Goal: Task Accomplishment & Management: Manage account settings

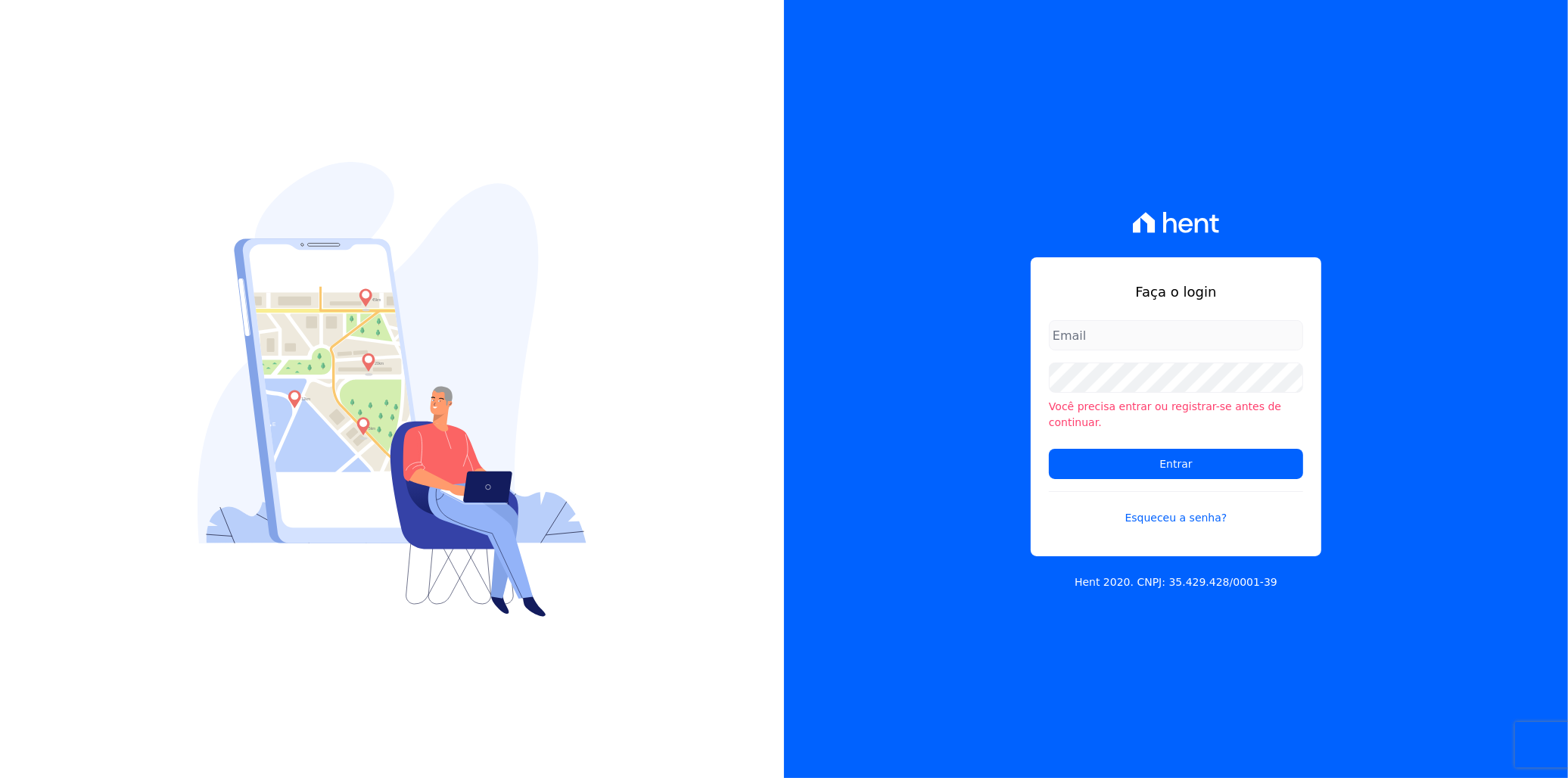
click at [1124, 348] on input "email" at bounding box center [1176, 335] width 254 height 30
type input "[EMAIL_ADDRESS][DOMAIN_NAME]"
click at [1124, 348] on input "[EMAIL_ADDRESS][DOMAIN_NAME]" at bounding box center [1176, 335] width 254 height 30
click at [1008, 384] on div "Faça o login [PERSON_NAME][EMAIL_ADDRESS][DOMAIN_NAME] Você precisa entrar ou r…" at bounding box center [1176, 389] width 784 height 778
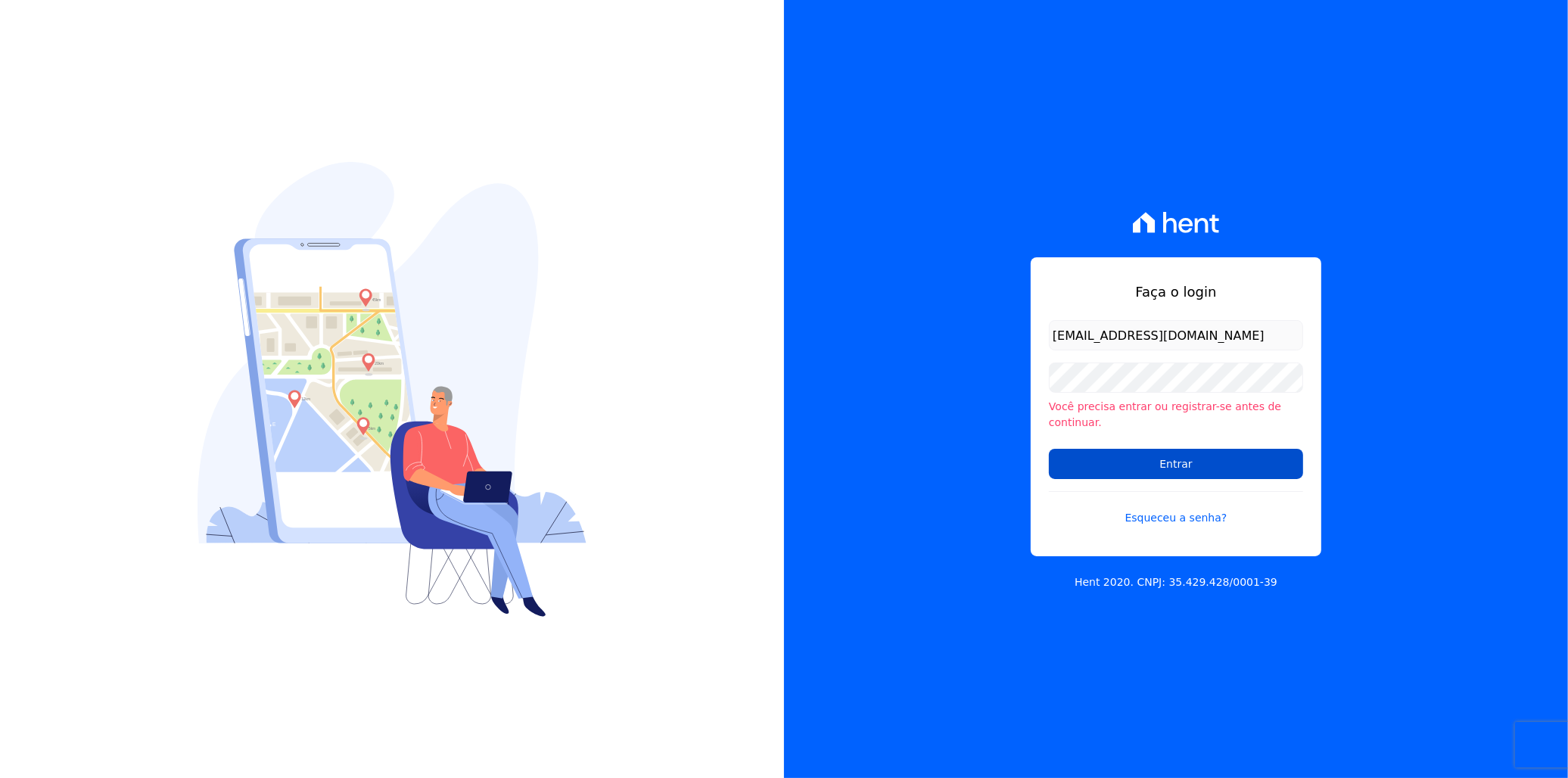
click at [1166, 459] on input "Entrar" at bounding box center [1176, 463] width 254 height 30
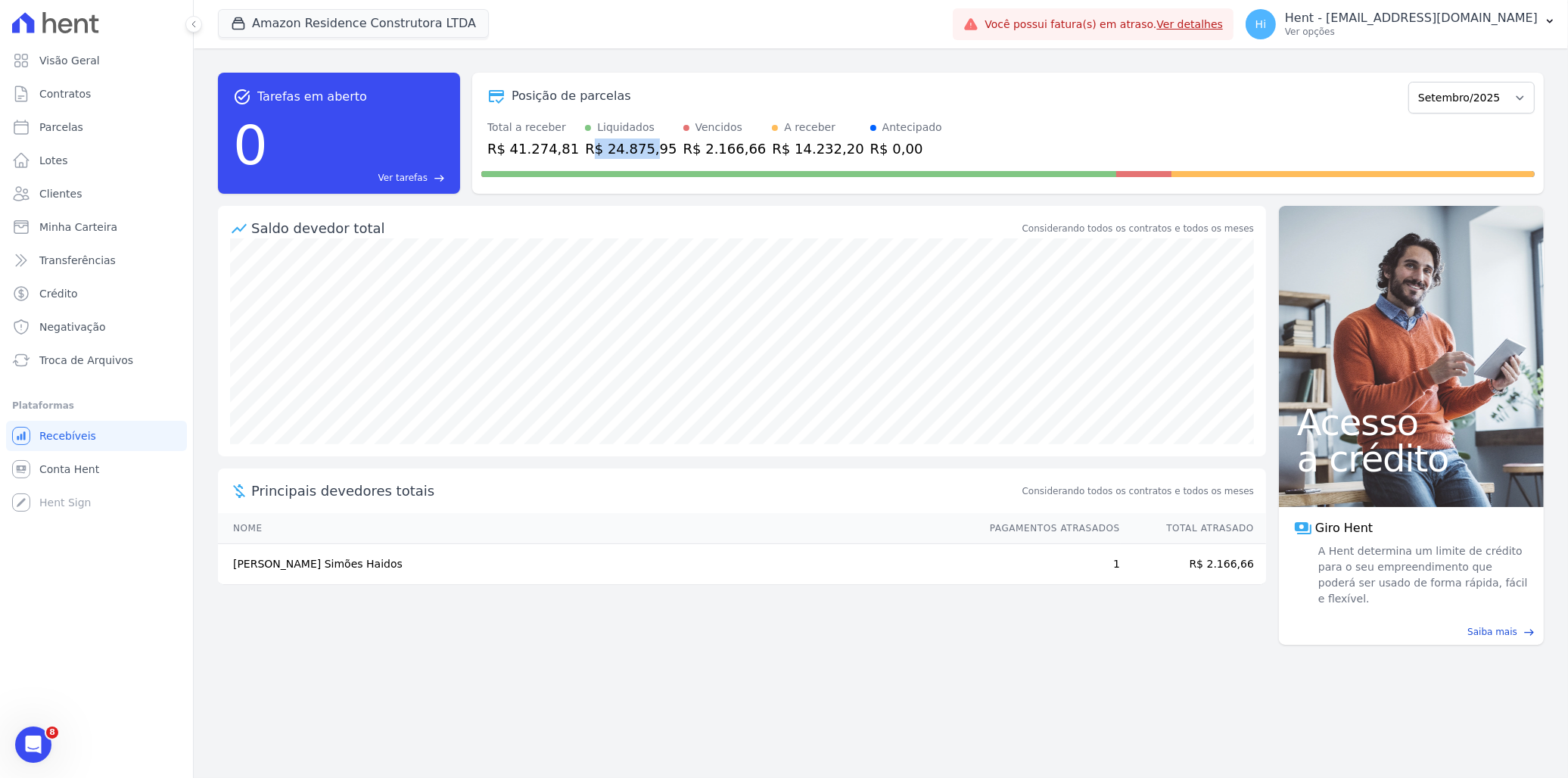
drag, startPoint x: 579, startPoint y: 151, endPoint x: 633, endPoint y: 152, distance: 54.0
click at [633, 152] on div "R$ 24.875,95" at bounding box center [631, 149] width 91 height 20
drag, startPoint x: 633, startPoint y: 152, endPoint x: 675, endPoint y: 159, distance: 42.6
click at [675, 159] on div at bounding box center [1008, 170] width 1054 height 24
drag, startPoint x: 666, startPoint y: 148, endPoint x: 720, endPoint y: 151, distance: 54.1
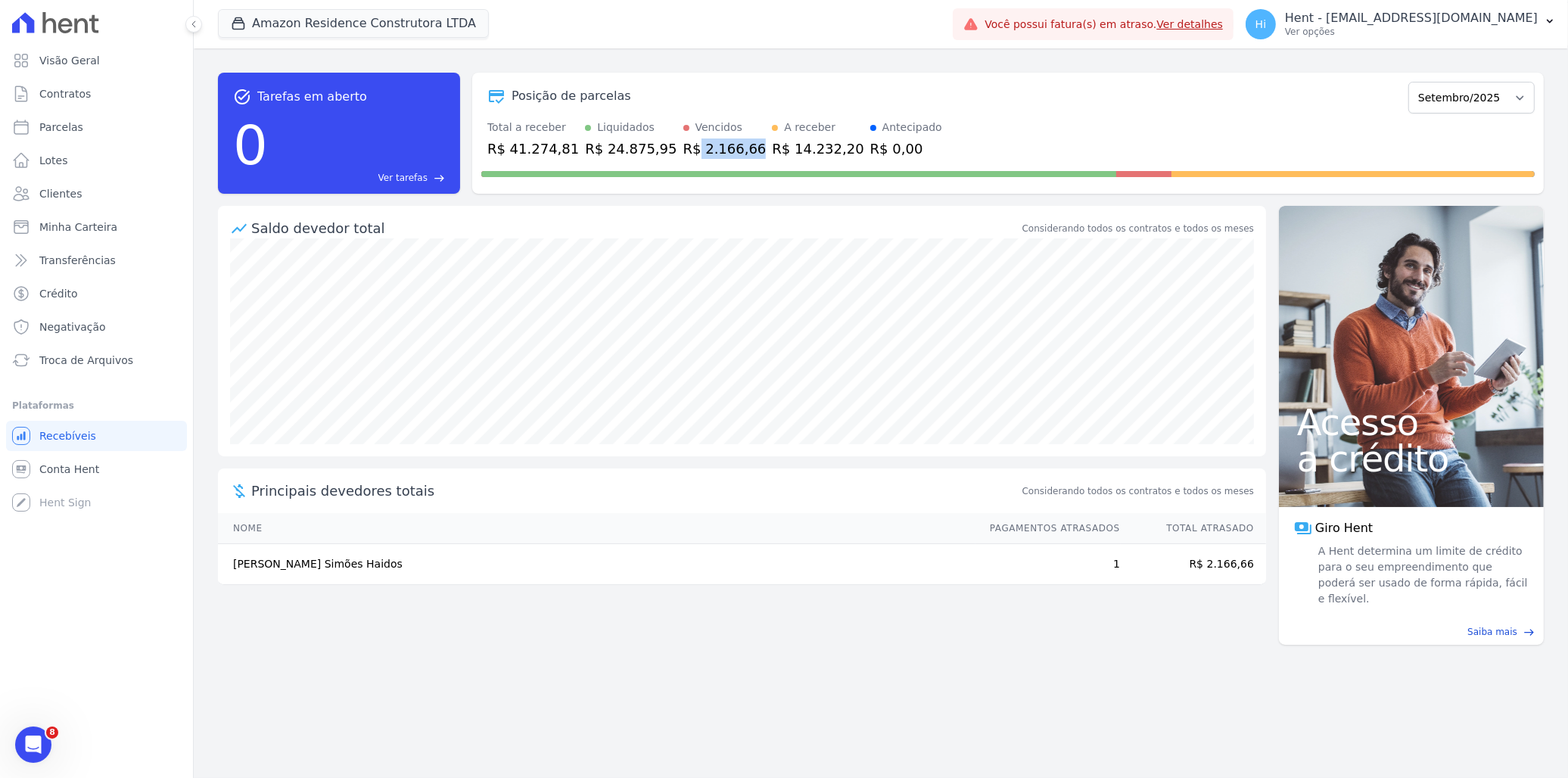
click at [720, 151] on div "R$ 2.166,66" at bounding box center [724, 149] width 83 height 20
drag, startPoint x: 720, startPoint y: 151, endPoint x: 755, endPoint y: 151, distance: 35.0
click at [772, 151] on div "R$ 14.232,20" at bounding box center [817, 149] width 91 height 20
drag, startPoint x: 780, startPoint y: 147, endPoint x: 790, endPoint y: 147, distance: 10.0
click at [790, 147] on div "R$ 14.232,20" at bounding box center [817, 149] width 91 height 20
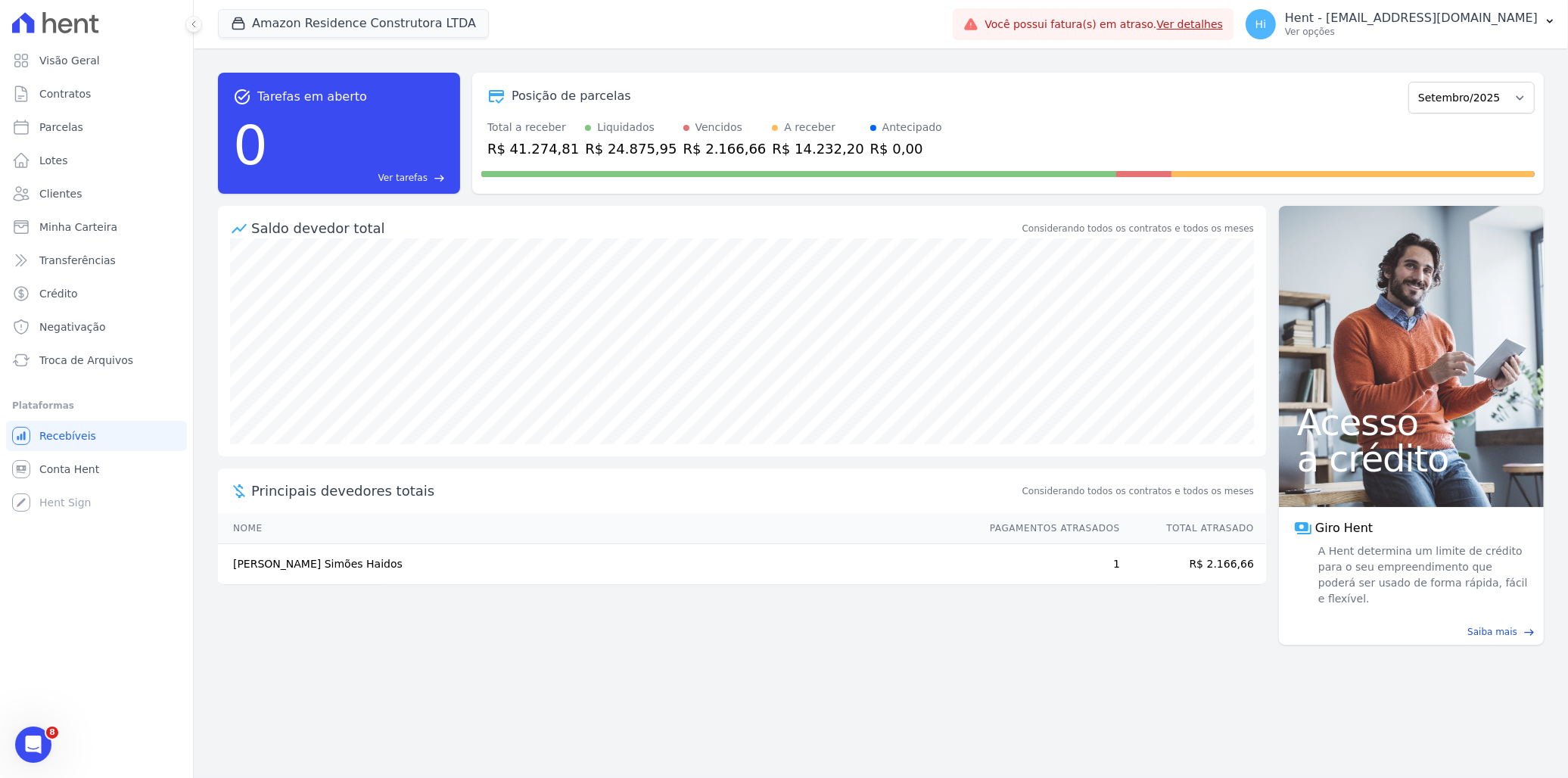
drag, startPoint x: 790, startPoint y: 147, endPoint x: 805, endPoint y: 153, distance: 16.2
click at [805, 153] on div "Total a receber R$ 41.274,81 Liquidados R$ 24.875,95 Vencidos R$ 2.166,66 A rec…" at bounding box center [1008, 139] width 1054 height 40
click at [1477, 103] on select "Dezembro/2022 [GEOGRAPHIC_DATA]/2023 Fevereiro/2023 Março/2023 Abril/2023 Maio/…" at bounding box center [1471, 97] width 126 height 32
click at [965, 88] on div "Posição de parcelas" at bounding box center [941, 95] width 921 height 18
click at [58, 132] on span "Parcelas" at bounding box center [61, 127] width 44 height 15
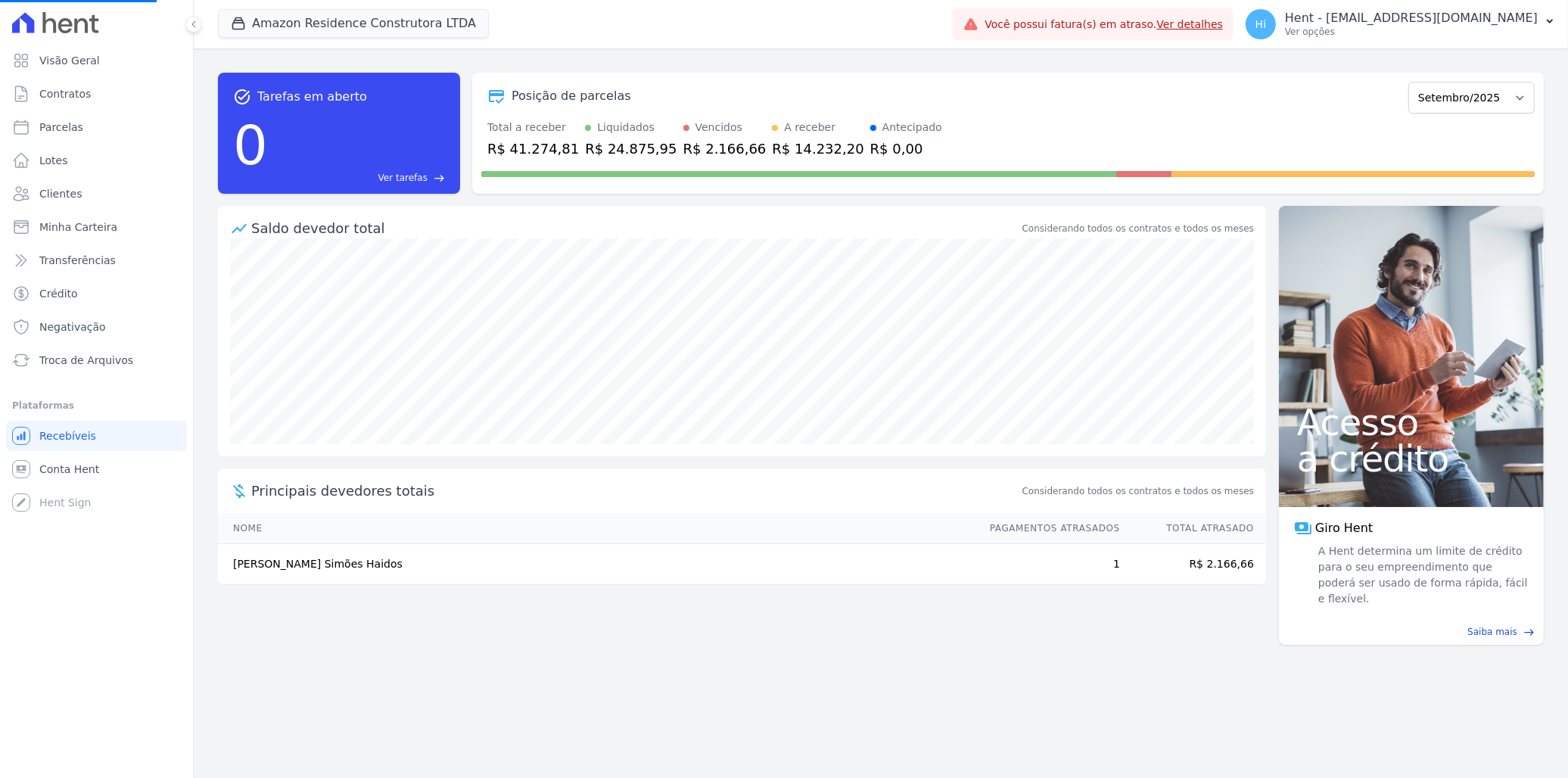
select select
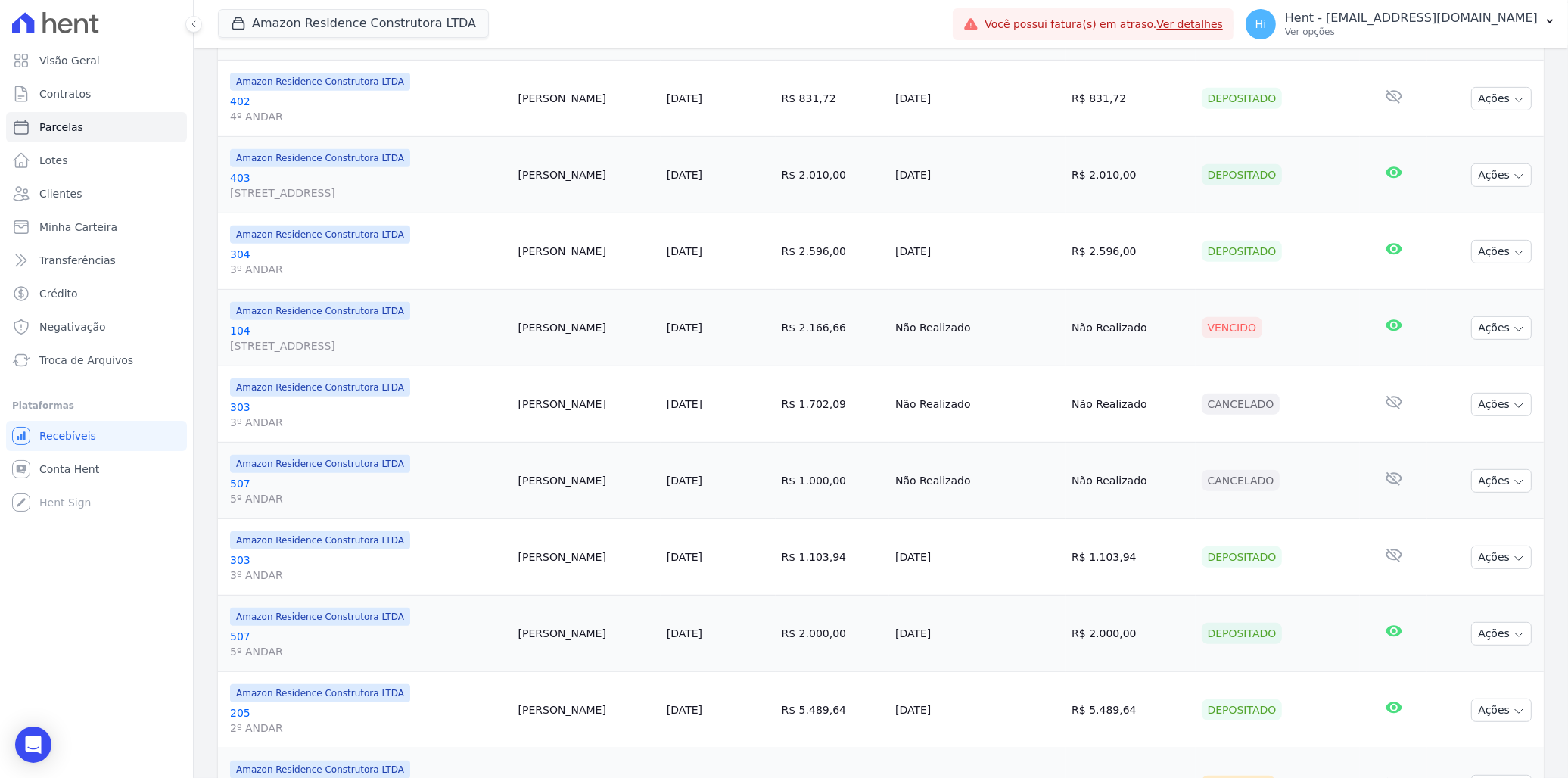
scroll to position [841, 0]
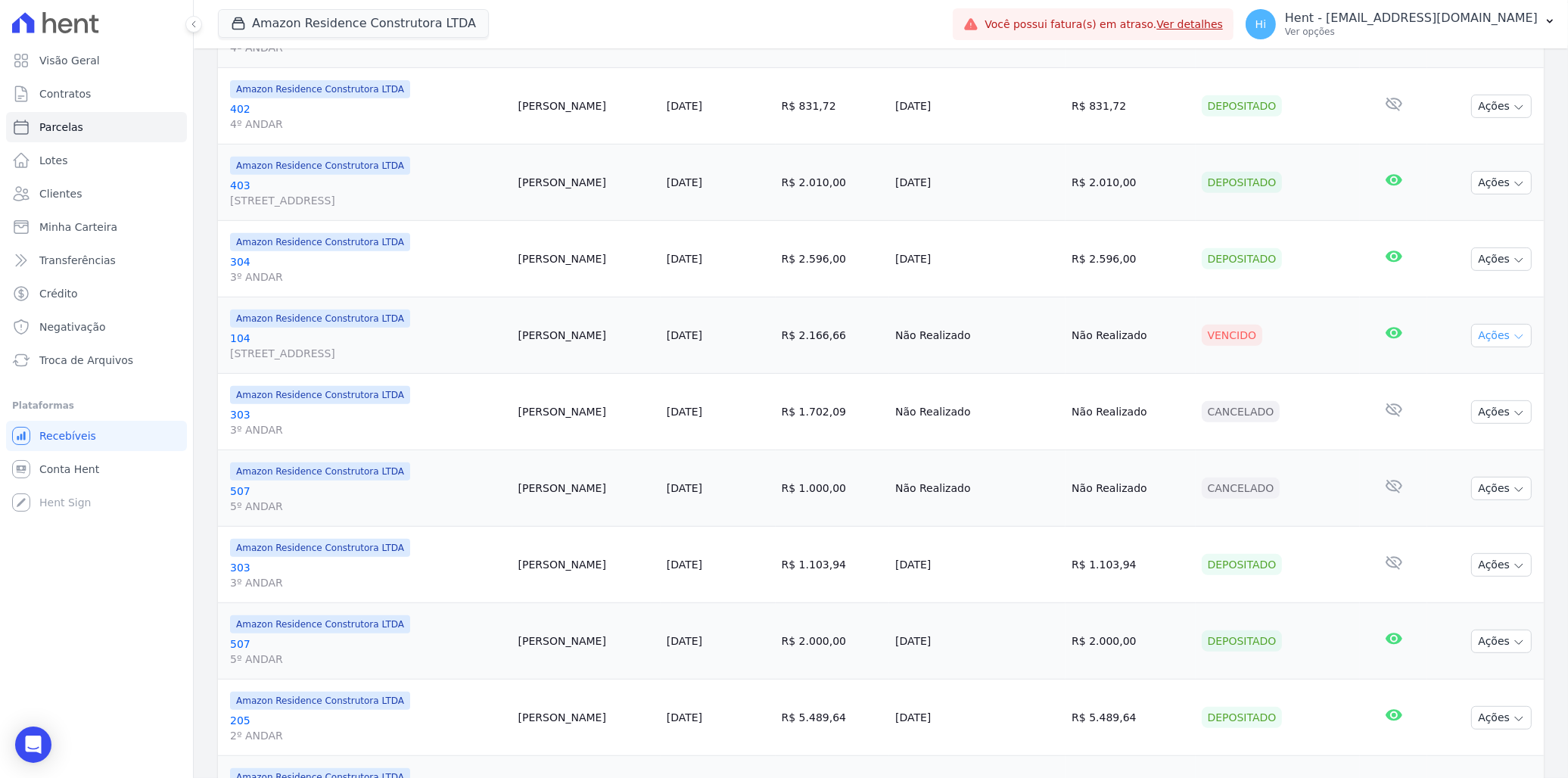
click at [1491, 343] on button "Ações" at bounding box center [1501, 336] width 60 height 23
click at [1315, 322] on td "Vencido" at bounding box center [1277, 336] width 164 height 77
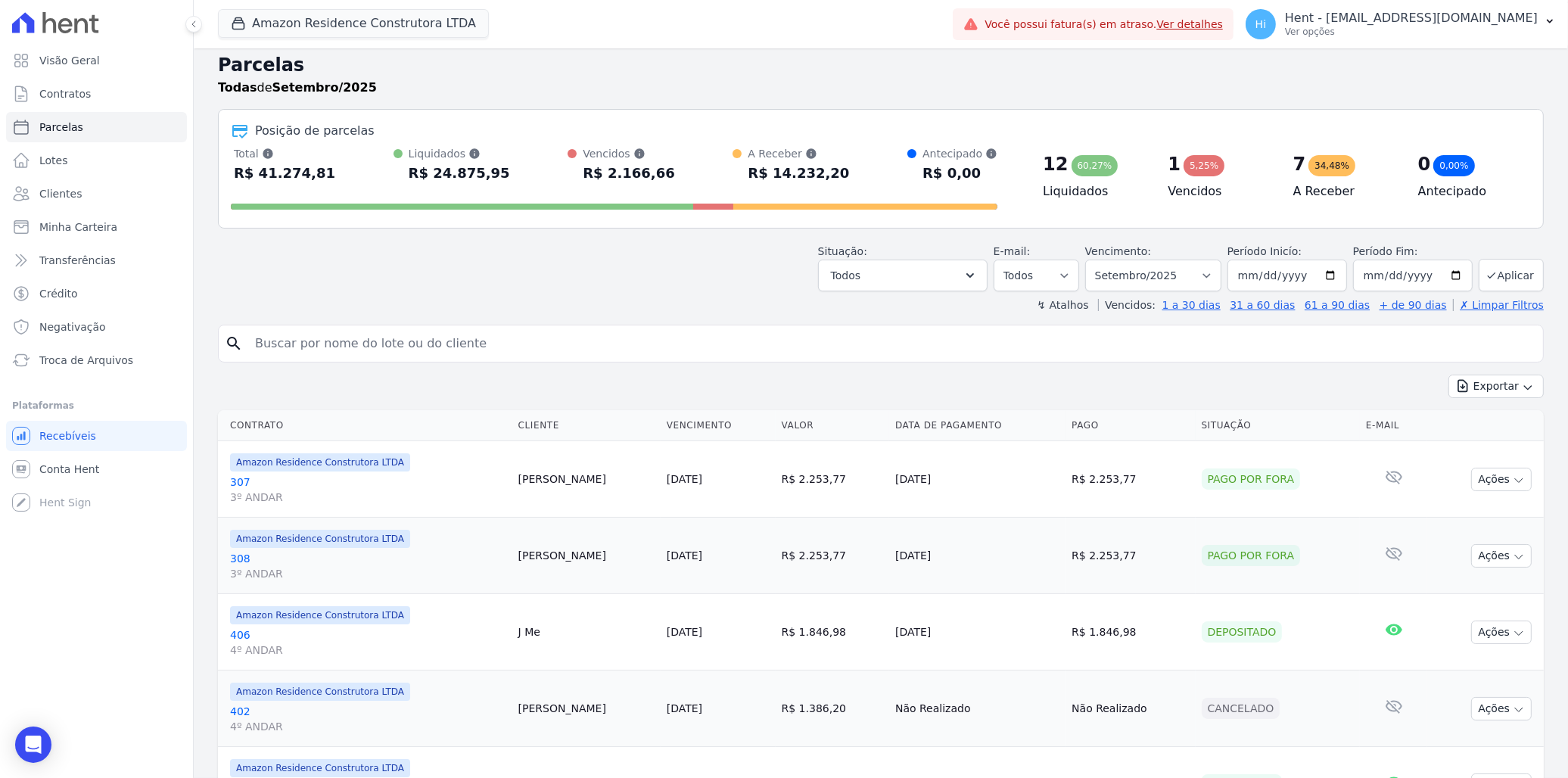
scroll to position [0, 0]
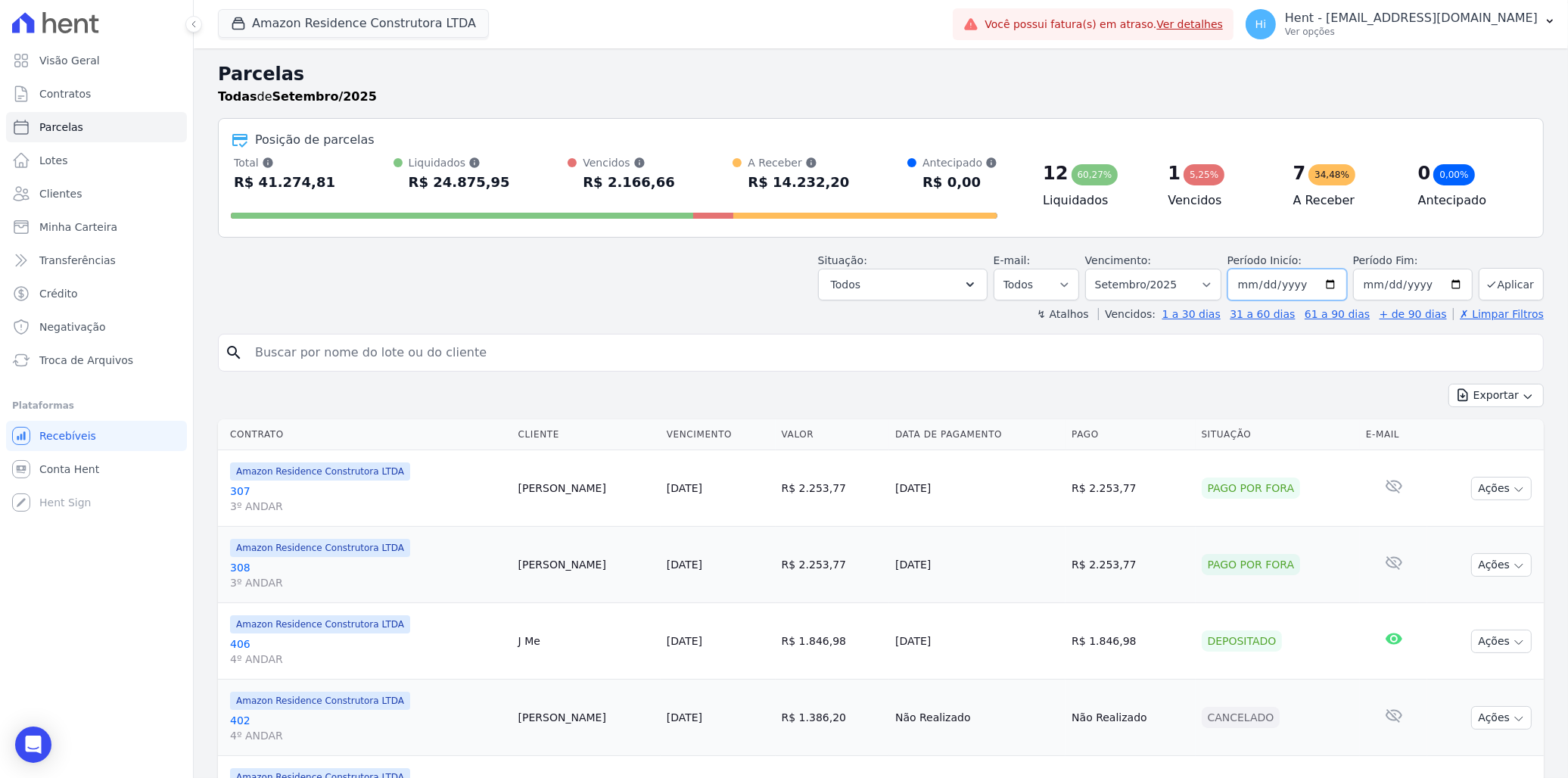
click at [1326, 282] on input "[DATE]" at bounding box center [1287, 284] width 119 height 32
type input "[DATE]"
click at [1499, 284] on button "Aplicar" at bounding box center [1511, 284] width 65 height 33
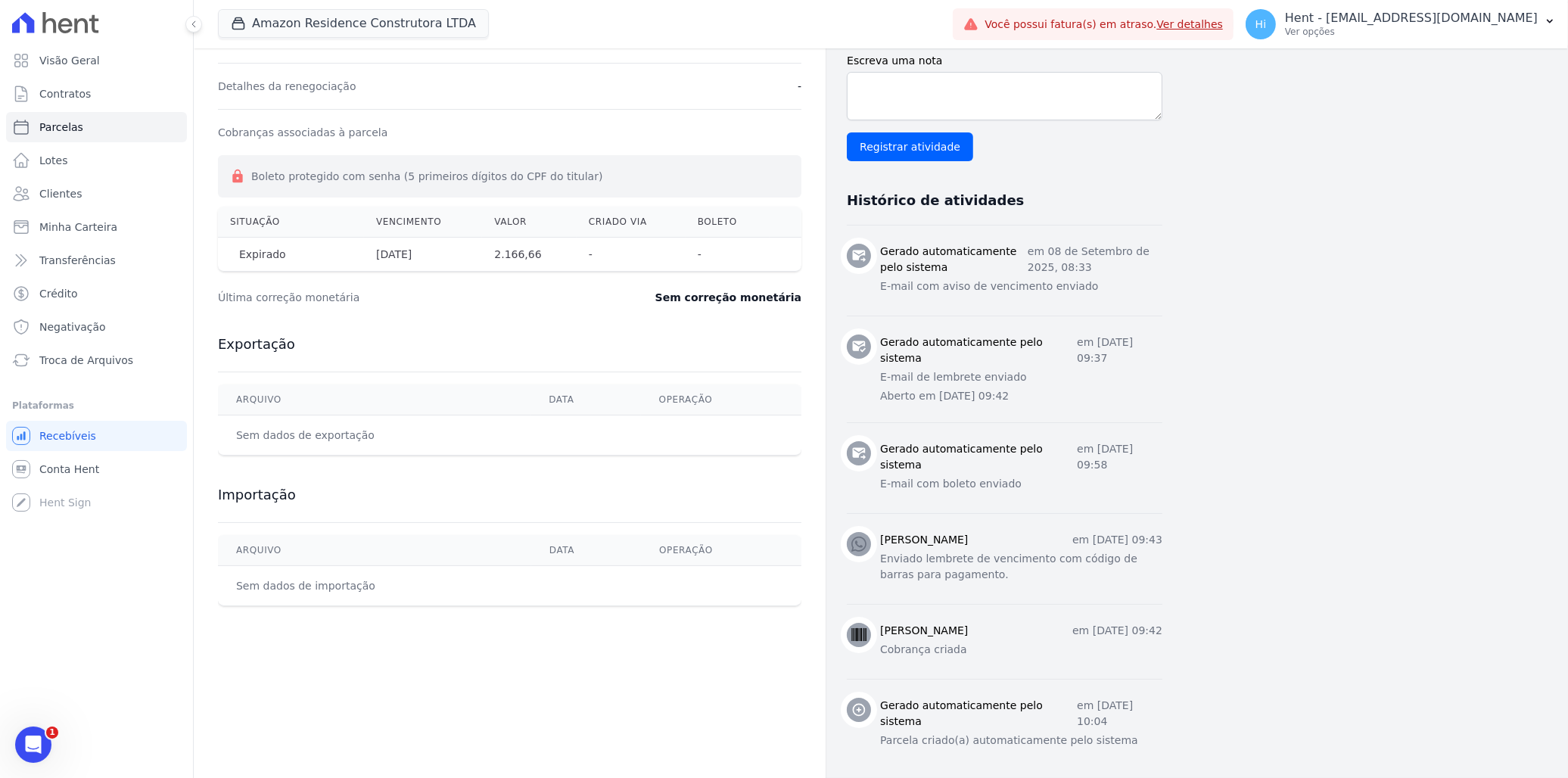
scroll to position [452, 0]
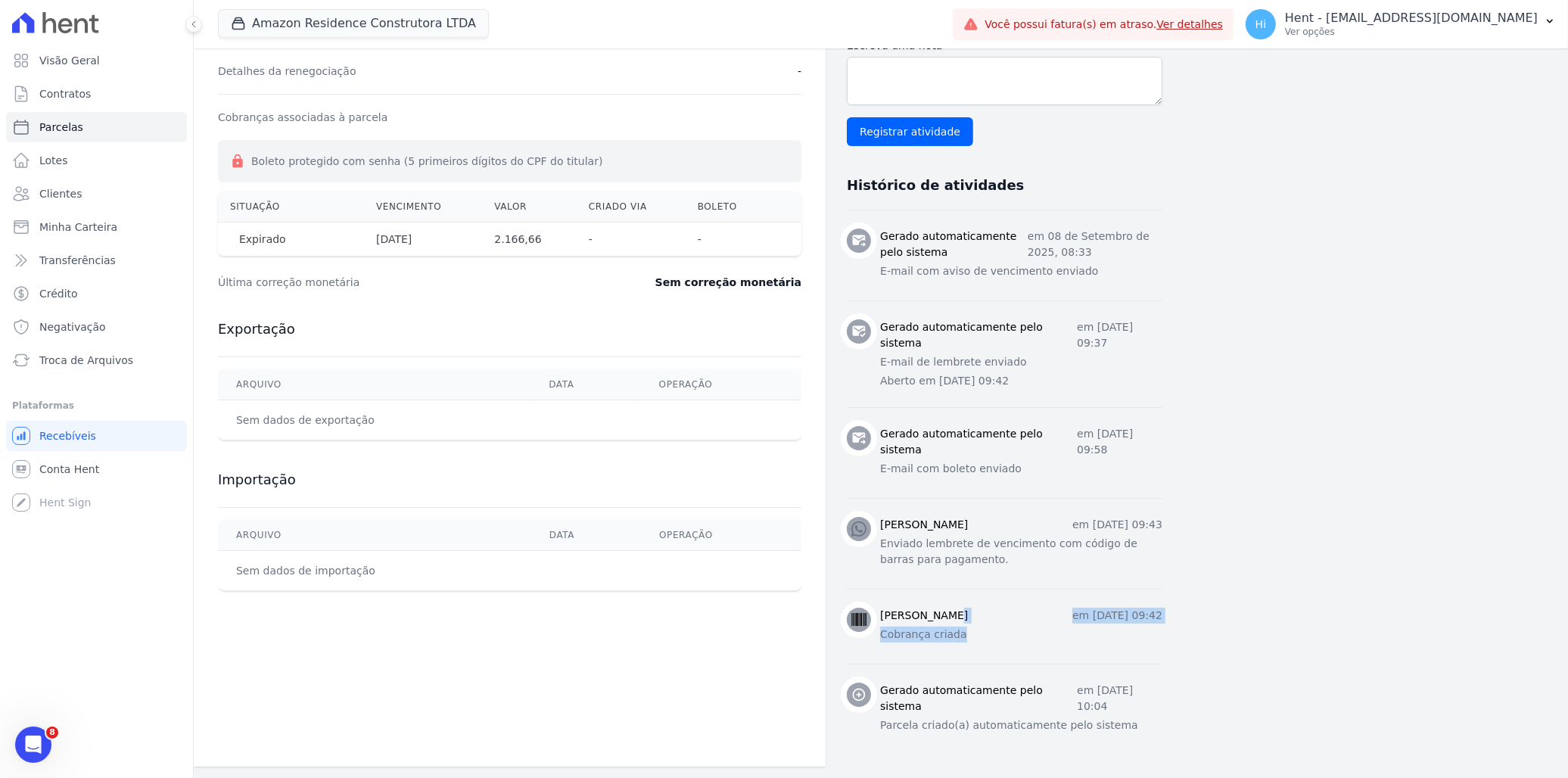
drag, startPoint x: 886, startPoint y: 615, endPoint x: 954, endPoint y: 636, distance: 71.2
click at [954, 636] on div "Leão Azulay em 26 de Agosto de 2025, 09:42 Cobrança criada" at bounding box center [1021, 626] width 282 height 38
drag, startPoint x: 954, startPoint y: 636, endPoint x: 913, endPoint y: 550, distance: 95.3
click at [913, 550] on p "Enviado lembrete de vencimento com código de barras para pagamento." at bounding box center [1021, 552] width 282 height 32
drag, startPoint x: 892, startPoint y: 542, endPoint x: 978, endPoint y: 543, distance: 86.0
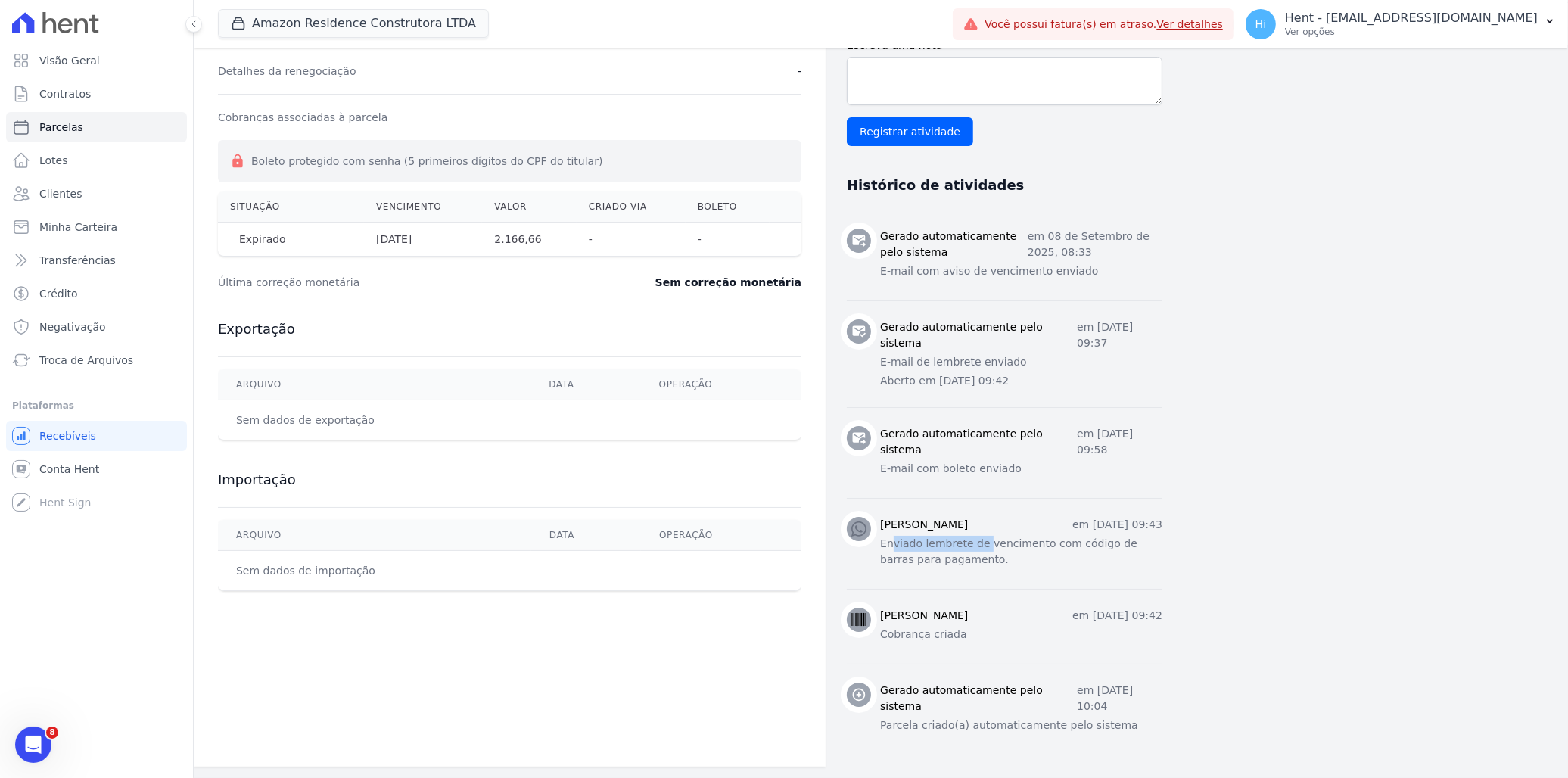
click at [978, 543] on p "Enviado lembrete de vencimento com código de barras para pagamento." at bounding box center [1021, 552] width 282 height 32
drag, startPoint x: 978, startPoint y: 543, endPoint x: 920, endPoint y: 460, distance: 101.3
click at [920, 461] on p "E-mail com boleto enviado" at bounding box center [1021, 469] width 282 height 16
drag, startPoint x: 893, startPoint y: 470, endPoint x: 980, endPoint y: 472, distance: 87.0
click at [980, 472] on p "E-mail com boleto enviado" at bounding box center [1021, 469] width 282 height 16
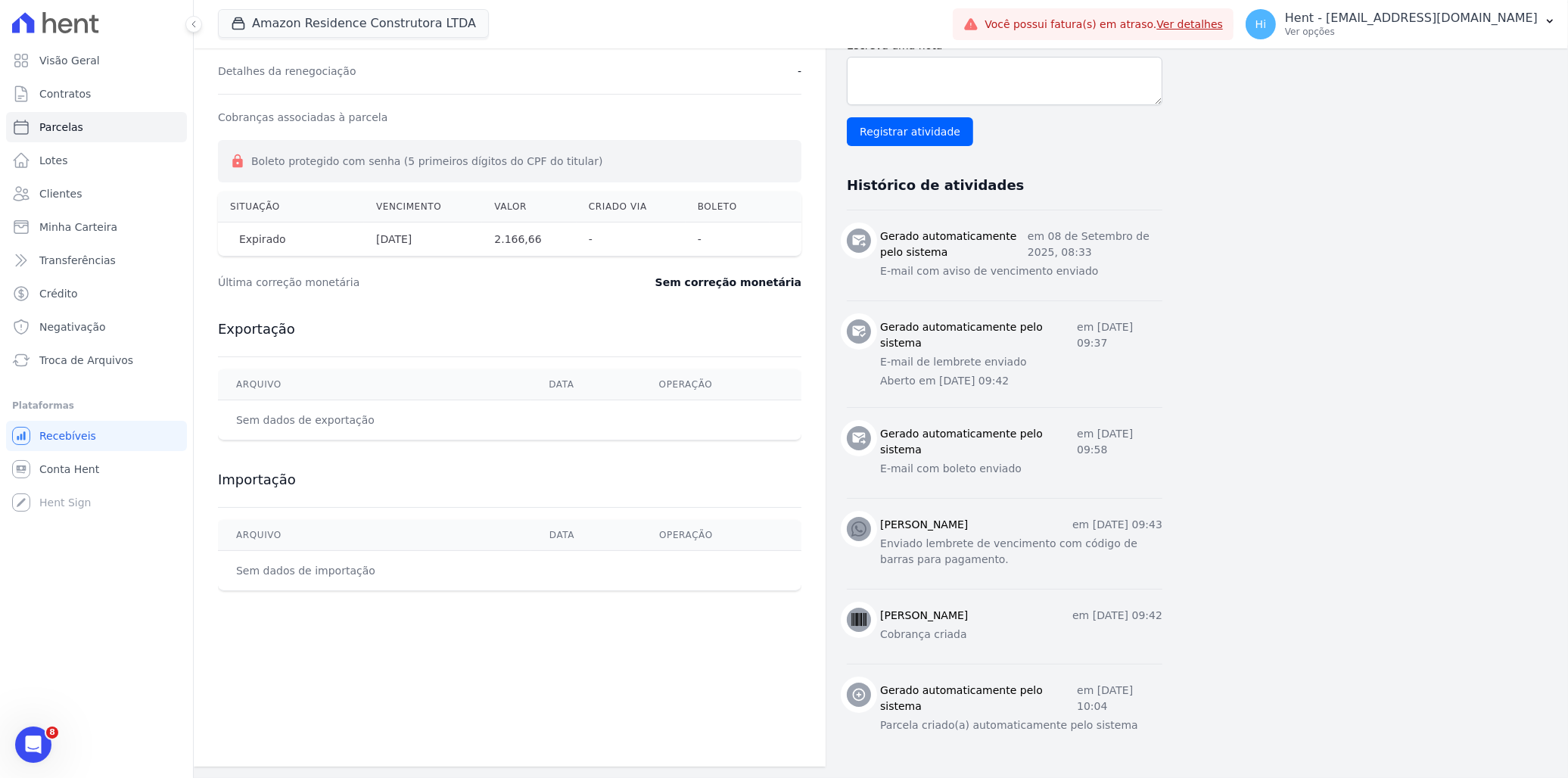
drag, startPoint x: 980, startPoint y: 472, endPoint x: 896, endPoint y: 362, distance: 138.4
click at [897, 362] on p "E-mail de lembrete enviado" at bounding box center [1021, 362] width 282 height 16
drag, startPoint x: 924, startPoint y: 361, endPoint x: 959, endPoint y: 361, distance: 35.0
click at [959, 361] on p "E-mail de lembrete enviado" at bounding box center [1021, 362] width 282 height 16
drag, startPoint x: 959, startPoint y: 361, endPoint x: 896, endPoint y: 273, distance: 108.2
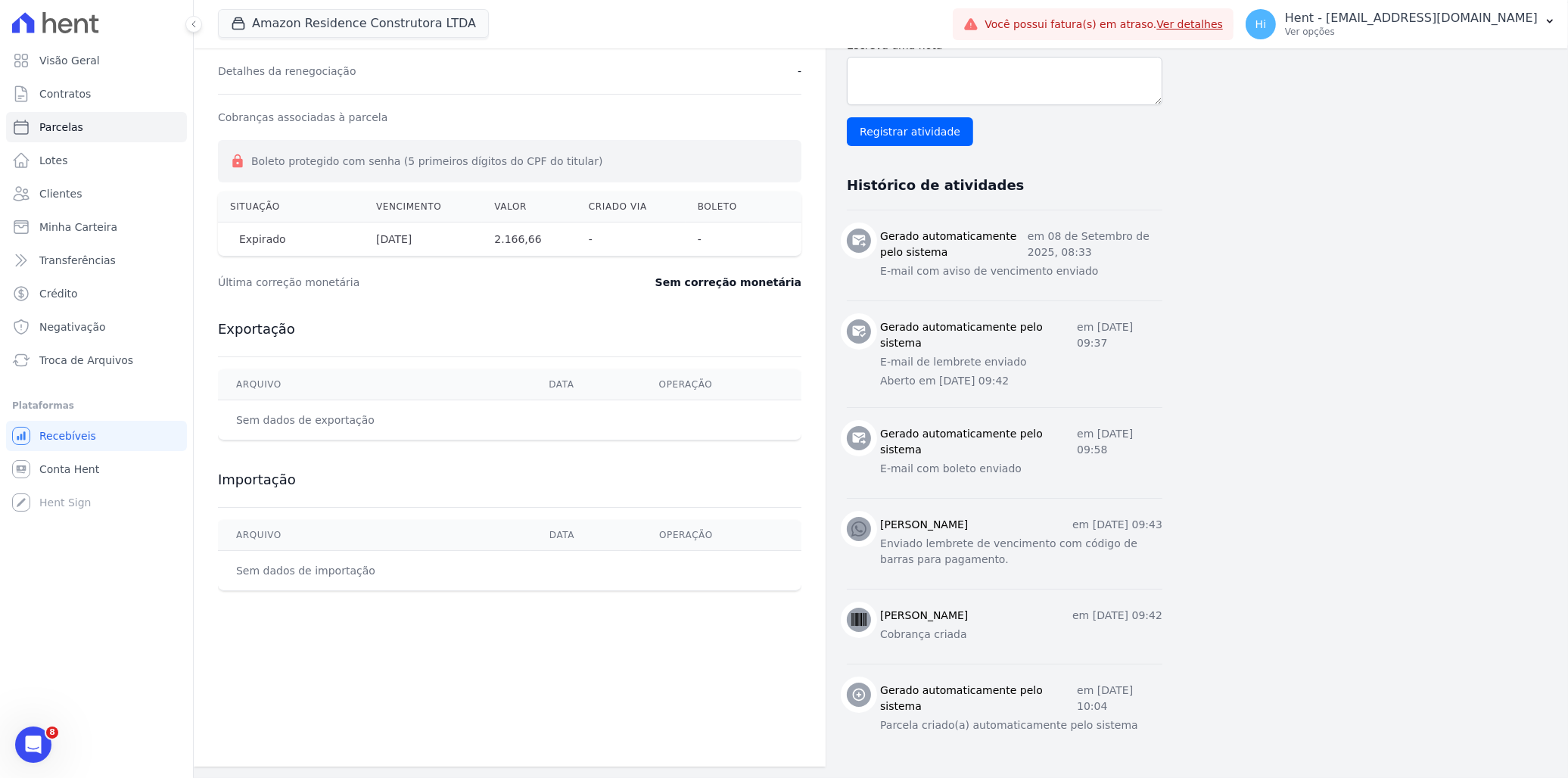
click at [897, 273] on p "E-mail com aviso de vencimento enviado" at bounding box center [1021, 271] width 282 height 16
drag, startPoint x: 890, startPoint y: 268, endPoint x: 1000, endPoint y: 274, distance: 110.2
click at [1000, 274] on p "E-mail com aviso de vencimento enviado" at bounding box center [1021, 271] width 282 height 16
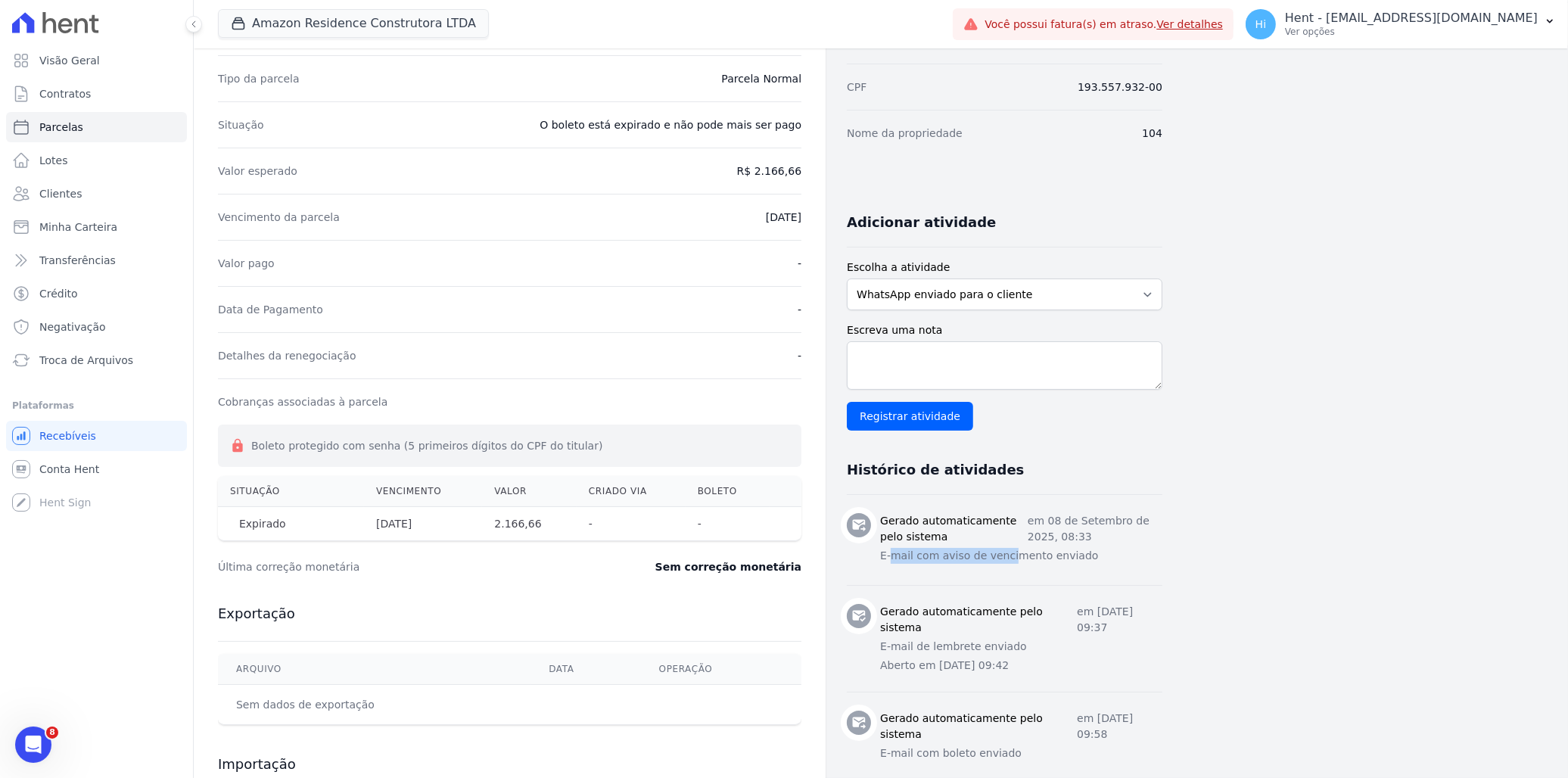
scroll to position [0, 0]
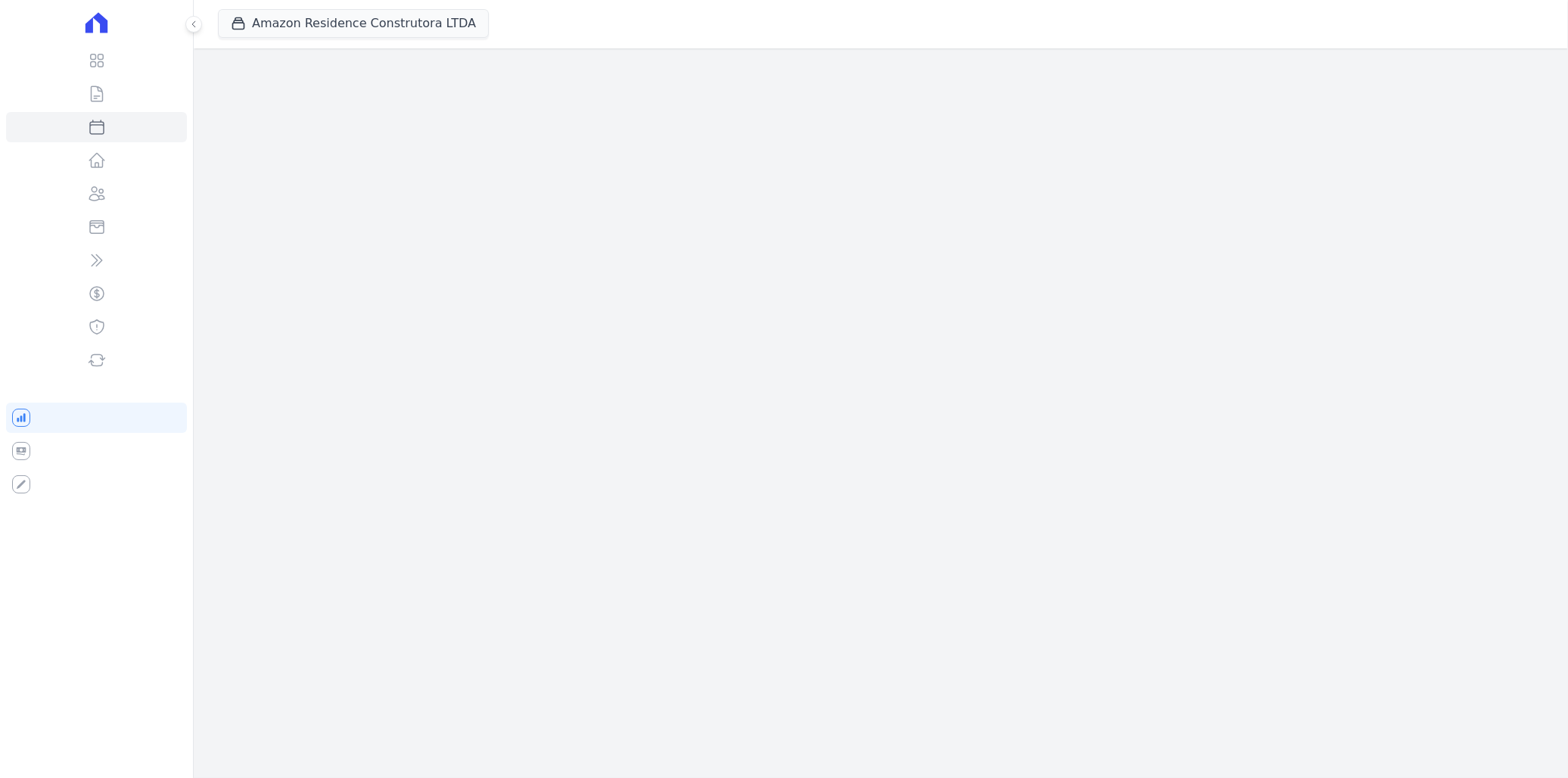
select select
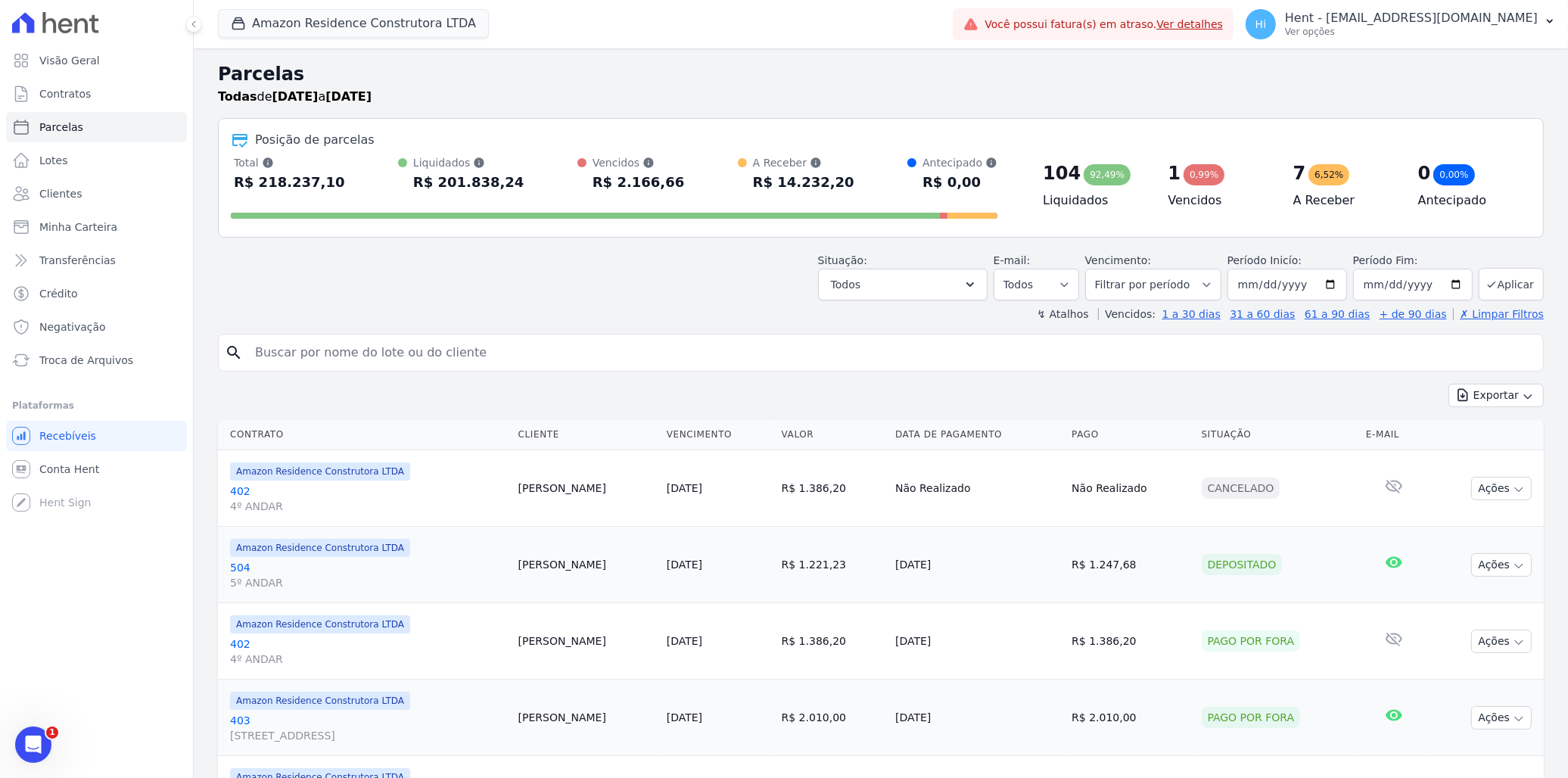
drag, startPoint x: 236, startPoint y: 182, endPoint x: 315, endPoint y: 185, distance: 79.1
click at [315, 185] on div "R$ 218.237,10" at bounding box center [290, 182] width 112 height 24
click at [270, 189] on div "R$ 218.237,10" at bounding box center [290, 182] width 112 height 24
drag, startPoint x: 255, startPoint y: 186, endPoint x: 314, endPoint y: 186, distance: 59.0
click at [314, 186] on div "R$ 218.237,10" at bounding box center [290, 182] width 112 height 24
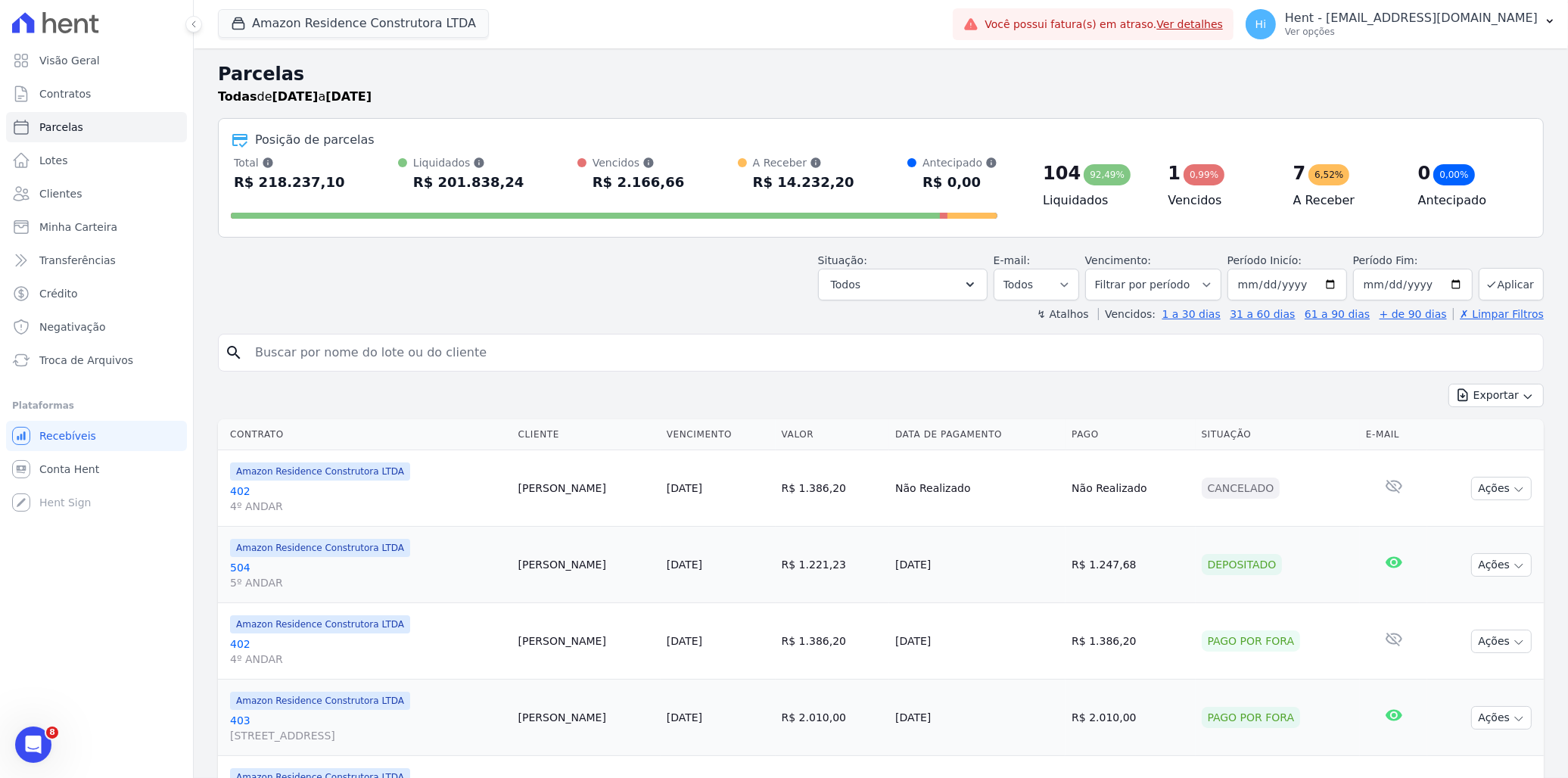
drag, startPoint x: 314, startPoint y: 186, endPoint x: 434, endPoint y: 191, distance: 120.1
click at [434, 191] on div "R$ 201.838,24" at bounding box center [469, 182] width 112 height 24
drag, startPoint x: 413, startPoint y: 182, endPoint x: 492, endPoint y: 183, distance: 79.0
click at [492, 183] on div "R$ 201.838,24" at bounding box center [469, 182] width 112 height 24
drag, startPoint x: 492, startPoint y: 183, endPoint x: 596, endPoint y: 175, distance: 104.3
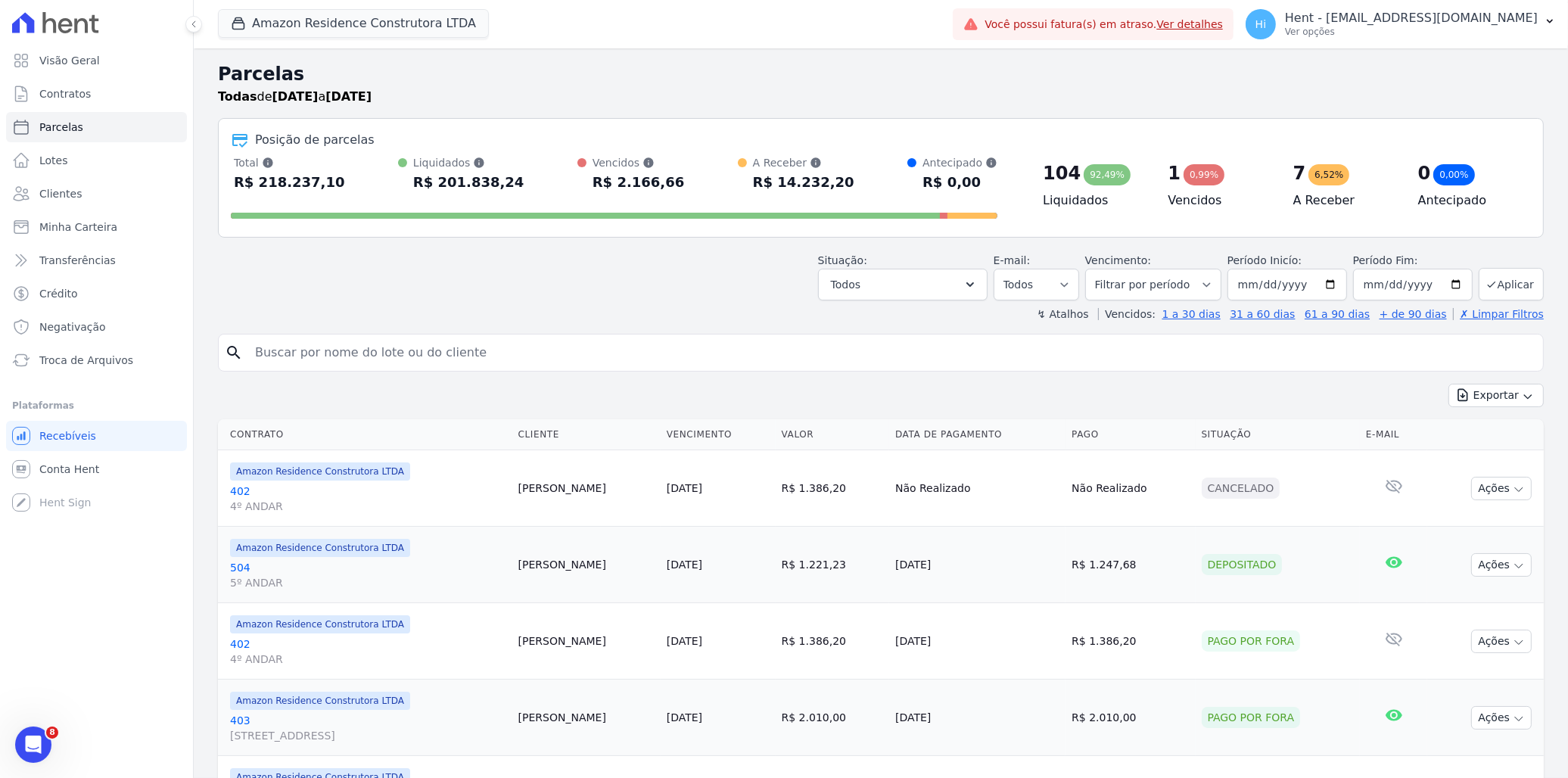
click at [596, 175] on div "R$ 2.166,66" at bounding box center [638, 182] width 91 height 24
drag, startPoint x: 595, startPoint y: 181, endPoint x: 668, endPoint y: 188, distance: 73.3
click at [668, 188] on div "Total Soma das parcelas pagas, vencidas, em aberto e agendadas. Não considera p…" at bounding box center [614, 174] width 766 height 40
drag, startPoint x: 668, startPoint y: 188, endPoint x: 758, endPoint y: 184, distance: 90.1
click at [758, 184] on div "R$ 14.232,20" at bounding box center [803, 182] width 101 height 24
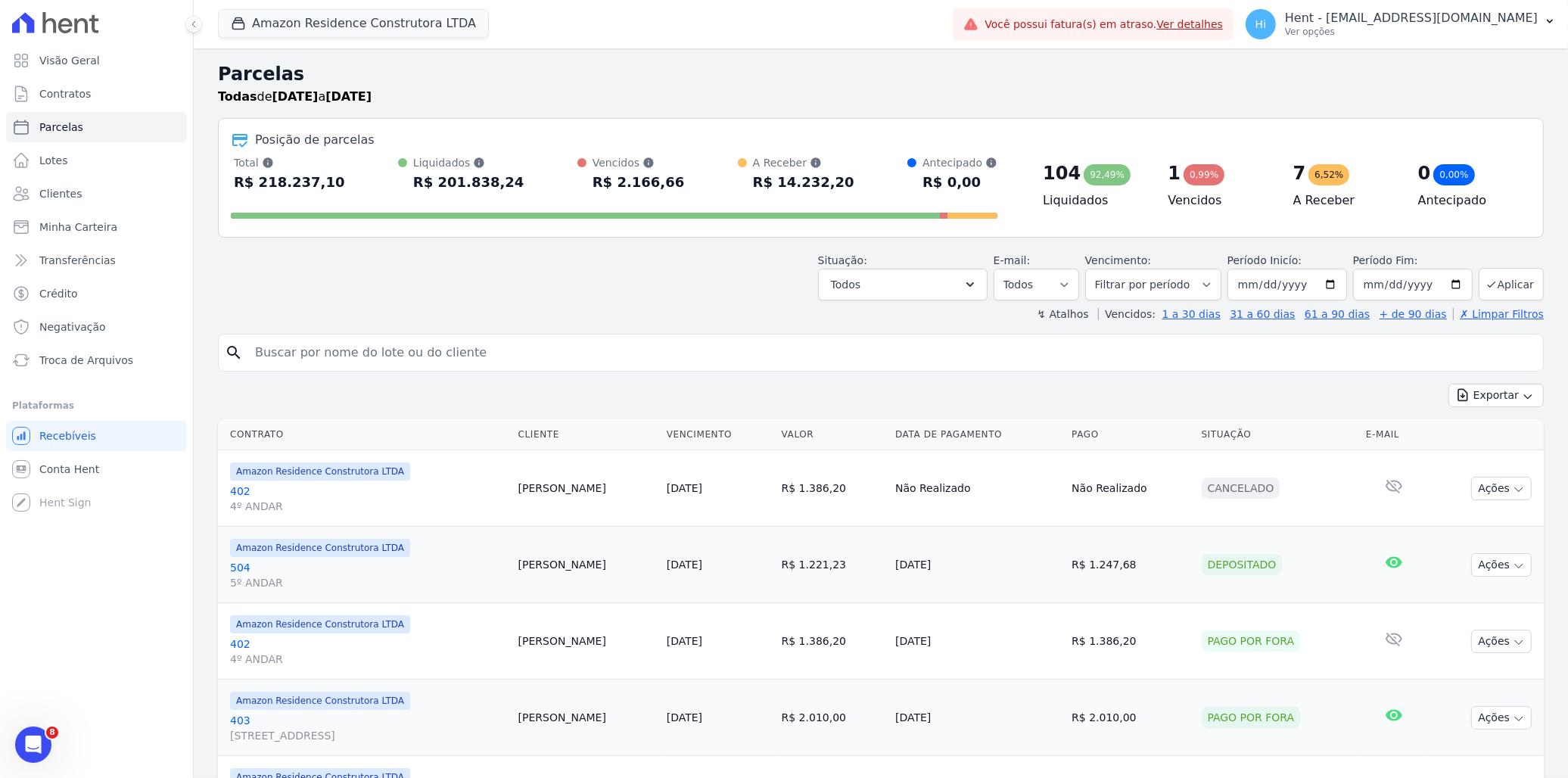
drag, startPoint x: 753, startPoint y: 179, endPoint x: 844, endPoint y: 187, distance: 91.4
click at [844, 187] on div "Total Soma das parcelas pagas, vencidas, em aberto e agendadas. Não considera p…" at bounding box center [614, 174] width 766 height 40
click at [1446, 284] on input "[DATE]" at bounding box center [1412, 284] width 119 height 32
type input "2026-05-30"
click at [1494, 285] on button "Aplicar" at bounding box center [1511, 284] width 65 height 33
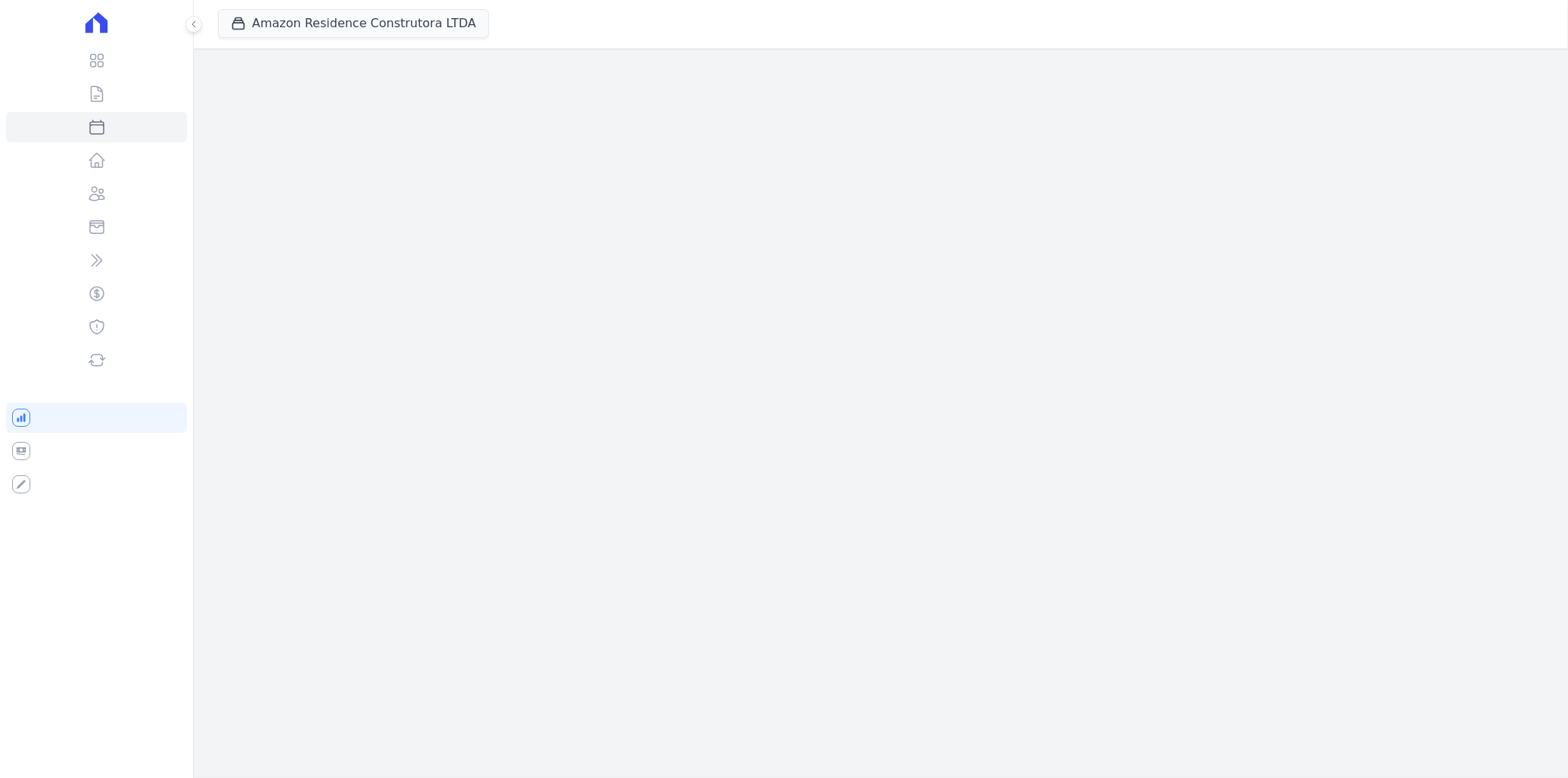
select select
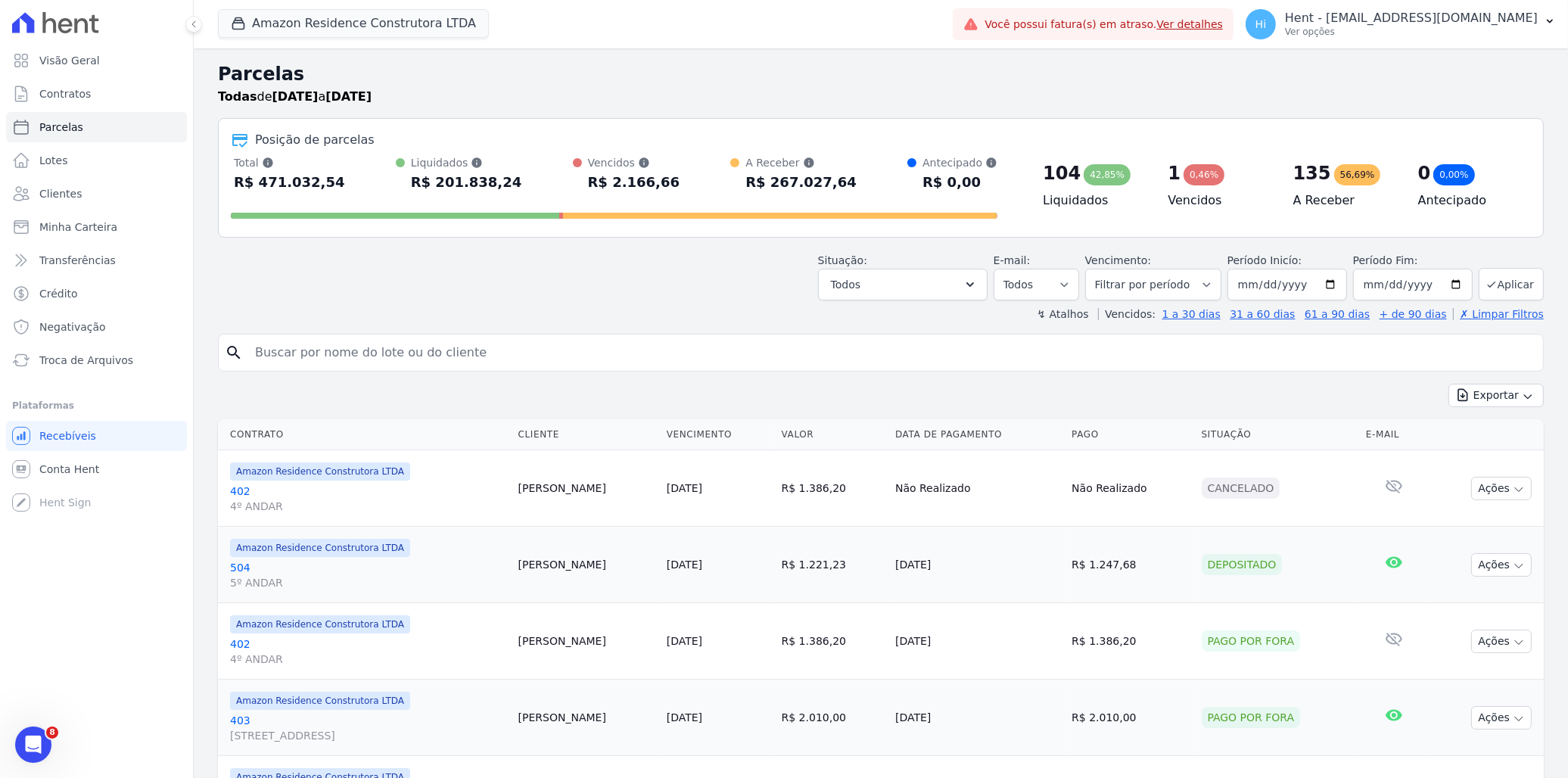
drag, startPoint x: 751, startPoint y: 177, endPoint x: 855, endPoint y: 177, distance: 104.0
click at [855, 177] on div "Total Soma das parcelas pagas, vencidas, em aberto e agendadas. Não considera p…" at bounding box center [614, 174] width 766 height 40
